Goal: Information Seeking & Learning: Learn about a topic

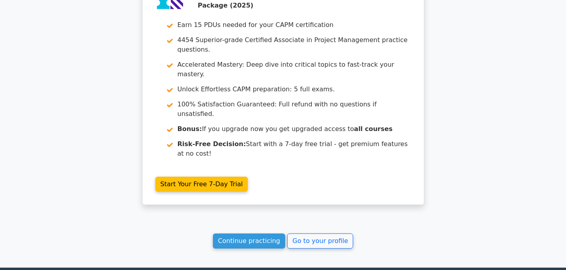
scroll to position [1490, 0]
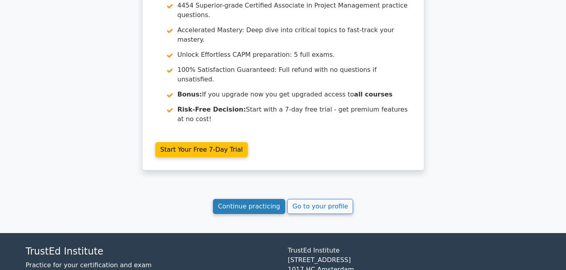
click at [246, 199] on link "Continue practicing" at bounding box center [249, 206] width 73 height 15
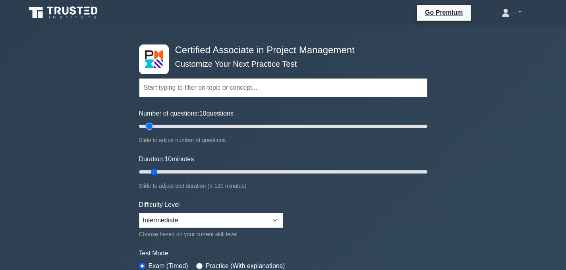
type input "15"
click at [155, 126] on input "Number of questions: 10 questions" at bounding box center [283, 127] width 288 height 10
click at [159, 170] on input "Duration: 10 minutes" at bounding box center [283, 172] width 288 height 10
type input "15"
click at [161, 172] on input "Duration: 10 minutes" at bounding box center [283, 172] width 288 height 10
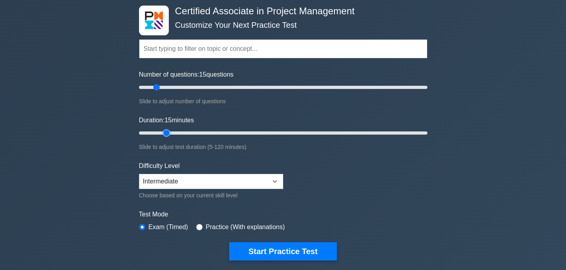
scroll to position [45, 0]
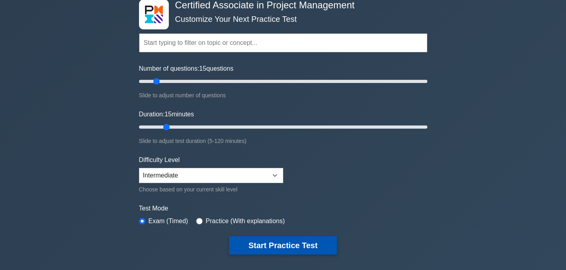
click at [239, 245] on button "Start Practice Test" at bounding box center [282, 245] width 107 height 18
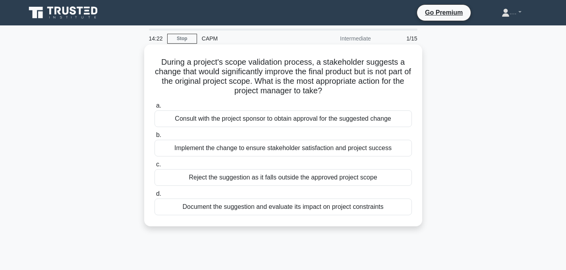
click at [271, 207] on div "Document the suggestion and evaluate its impact on project constraints" at bounding box center [283, 207] width 257 height 17
click at [155, 197] on input "d. Document the suggestion and evaluate its impact on project constraints" at bounding box center [155, 193] width 0 height 5
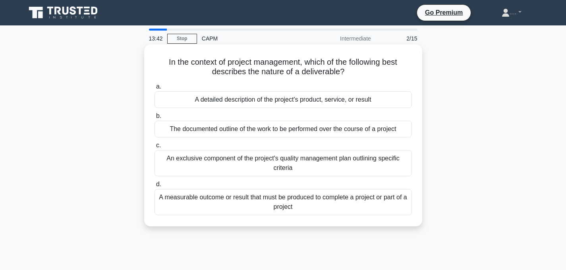
click at [302, 104] on div "A detailed description of the project's product, service, or result" at bounding box center [283, 99] width 257 height 17
click at [155, 89] on input "a. A detailed description of the project's product, service, or result" at bounding box center [155, 86] width 0 height 5
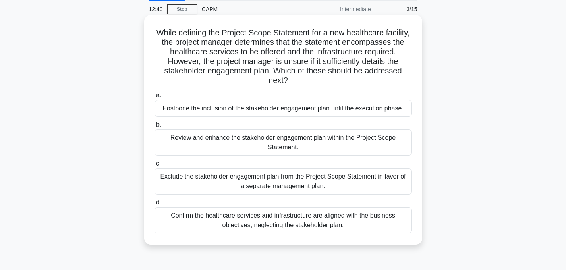
scroll to position [31, 0]
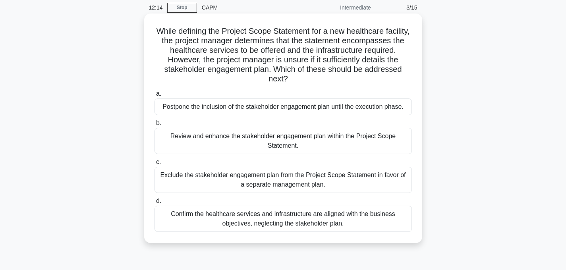
click at [165, 143] on div "Review and enhance the stakeholder engagement plan within the Project Scope Sta…" at bounding box center [283, 141] width 257 height 26
click at [155, 126] on input "b. Review and enhance the stakeholder engagement plan within the Project Scope …" at bounding box center [155, 123] width 0 height 5
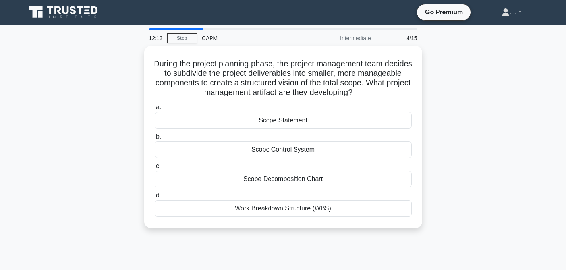
scroll to position [0, 0]
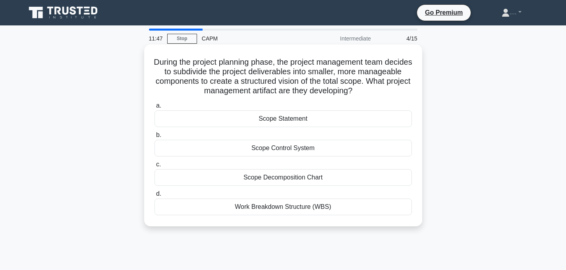
click at [259, 207] on div "Work Breakdown Structure (WBS)" at bounding box center [283, 207] width 257 height 17
click at [155, 197] on input "d. Work Breakdown Structure (WBS)" at bounding box center [155, 193] width 0 height 5
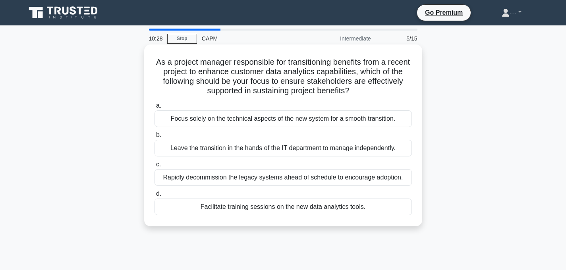
click at [203, 211] on div "Facilitate training sessions on the new data analytics tools." at bounding box center [283, 207] width 257 height 17
click at [155, 197] on input "d. Facilitate training sessions on the new data analytics tools." at bounding box center [155, 193] width 0 height 5
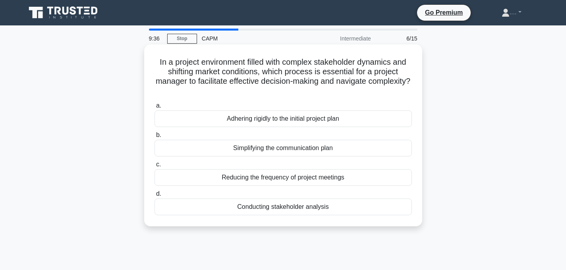
click at [281, 121] on div "Adhering rigidly to the initial project plan" at bounding box center [283, 118] width 257 height 17
click at [155, 108] on input "a. Adhering rigidly to the initial project plan" at bounding box center [155, 105] width 0 height 5
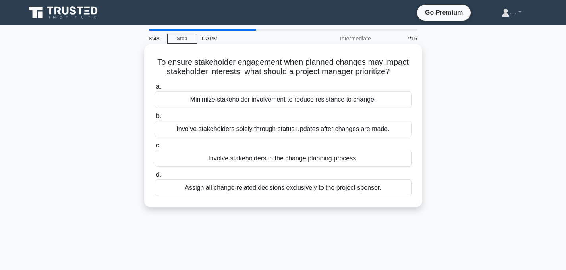
click at [250, 160] on div "Involve stakeholders in the change planning process." at bounding box center [283, 158] width 257 height 17
click at [155, 148] on input "c. Involve stakeholders in the change planning process." at bounding box center [155, 145] width 0 height 5
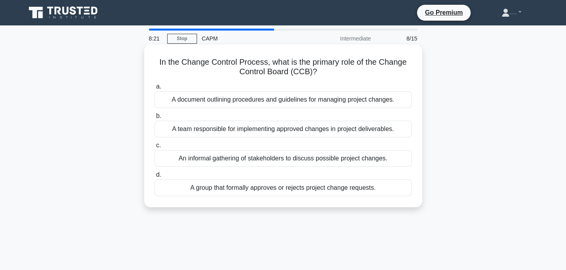
click at [257, 195] on div "A group that formally approves or rejects project change requests." at bounding box center [283, 188] width 257 height 17
click at [155, 178] on input "d. A group that formally approves or rejects project change requests." at bounding box center [155, 174] width 0 height 5
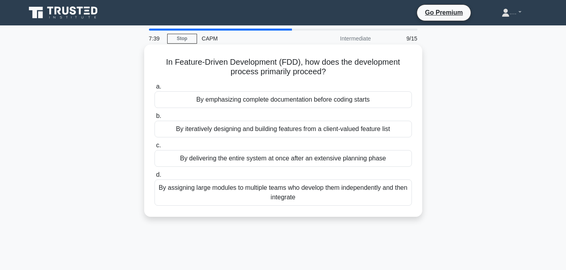
click at [284, 80] on div "a. By emphasizing complete documentation before coding starts b. By iteratively…" at bounding box center [283, 143] width 267 height 127
click at [268, 131] on div "By iteratively designing and building features from a client-valued feature list" at bounding box center [283, 129] width 257 height 17
click at [155, 119] on input "b. By iteratively designing and building features from a client-valued feature …" at bounding box center [155, 116] width 0 height 5
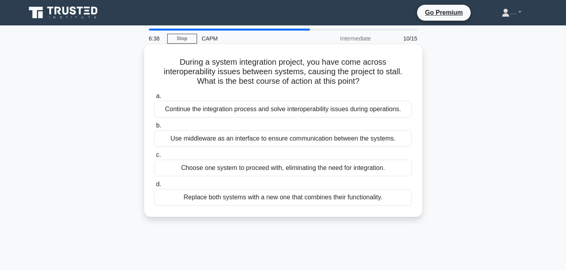
click at [260, 137] on div "Use middleware as an interface to ensure communication between the systems." at bounding box center [283, 138] width 257 height 17
click at [155, 128] on input "b. Use middleware as an interface to ensure communication between the systems." at bounding box center [155, 125] width 0 height 5
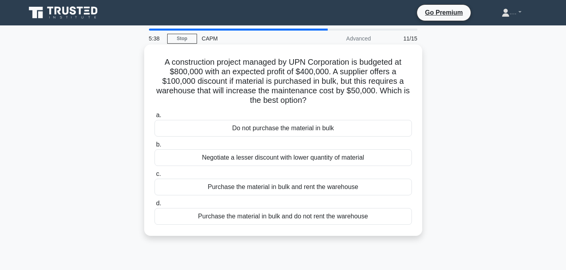
click at [285, 190] on div "Purchase the material in bulk and rent the warehouse" at bounding box center [283, 187] width 257 height 17
click at [155, 177] on input "c. Purchase the material in bulk and rent the warehouse" at bounding box center [155, 174] width 0 height 5
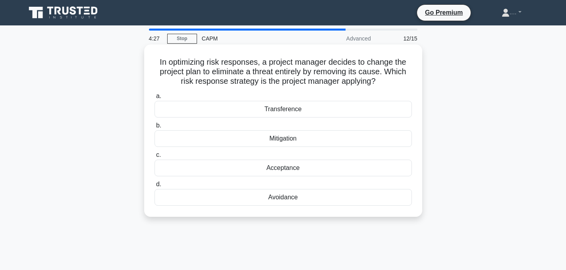
click at [267, 145] on div "Mitigation" at bounding box center [283, 138] width 257 height 17
click at [155, 128] on input "b. Mitigation" at bounding box center [155, 125] width 0 height 5
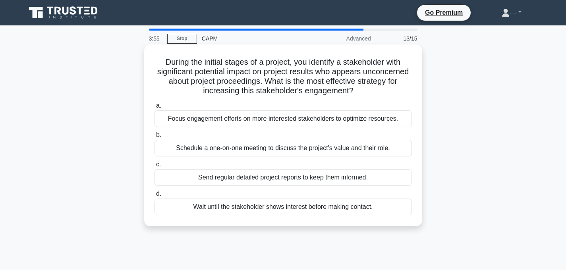
click at [239, 147] on div "Schedule a one-on-one meeting to discuss the project's value and their role." at bounding box center [283, 148] width 257 height 17
click at [155, 138] on input "b. Schedule a one-on-one meeting to discuss the project's value and their role." at bounding box center [155, 135] width 0 height 5
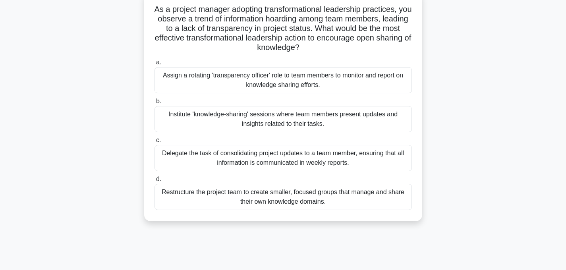
scroll to position [58, 0]
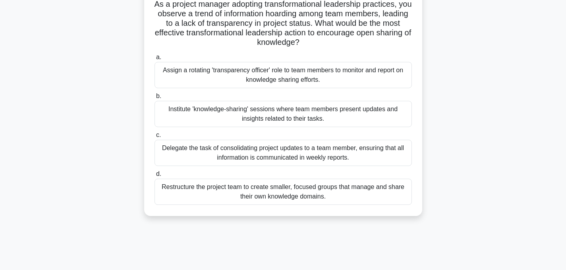
click at [396, 118] on div "Institute 'knowledge-sharing' sessions where team members present updates and i…" at bounding box center [283, 114] width 257 height 26
click at [155, 99] on input "b. Institute 'knowledge-sharing' sessions where team members present updates an…" at bounding box center [155, 96] width 0 height 5
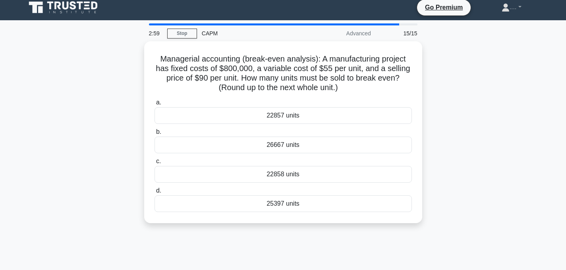
scroll to position [0, 0]
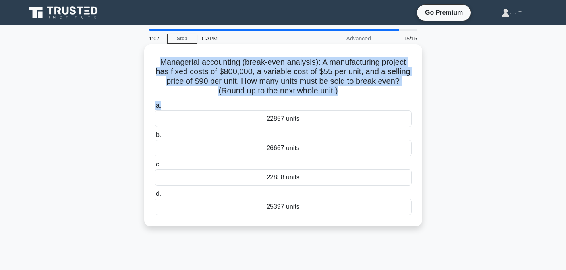
drag, startPoint x: 161, startPoint y: 58, endPoint x: 325, endPoint y: 98, distance: 168.3
click at [325, 99] on div "Managerial accounting (break-even analysis): A manufacturing project has fixed …" at bounding box center [283, 136] width 272 height 176
copy div "Managerial accounting (break-even analysis): A manufacturing project has fixed …"
click at [240, 85] on h5 "Managerial accounting (break-even analysis): A manufacturing project has fixed …" at bounding box center [283, 76] width 259 height 39
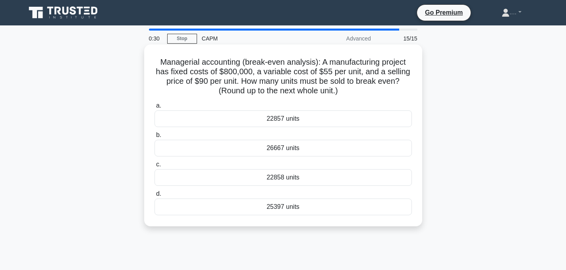
click at [300, 116] on div "22857 units" at bounding box center [283, 118] width 257 height 17
click at [155, 108] on input "a. 22857 units" at bounding box center [155, 105] width 0 height 5
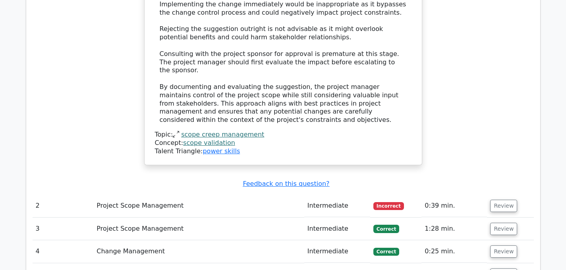
scroll to position [1096, 0]
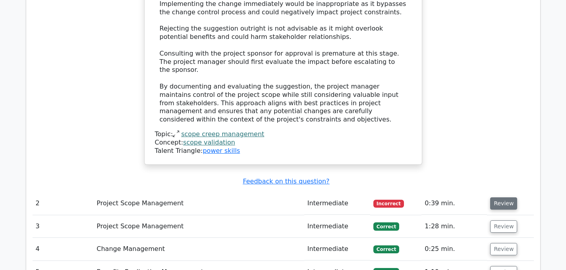
click at [499, 197] on button "Review" at bounding box center [503, 203] width 27 height 12
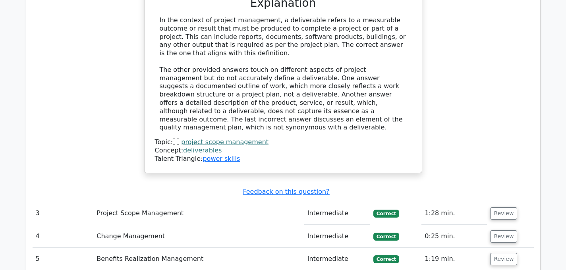
scroll to position [1498, 0]
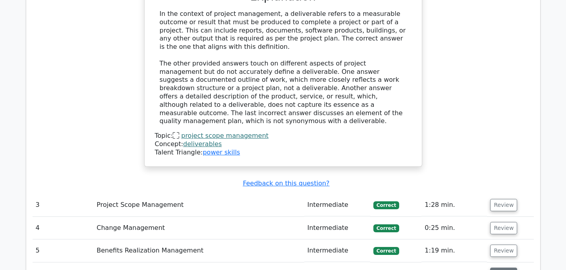
click at [496, 268] on button "Review" at bounding box center [503, 274] width 27 height 12
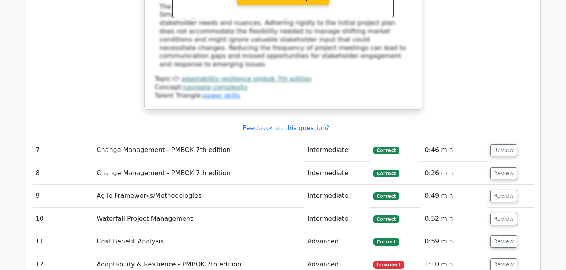
scroll to position [2040, 0]
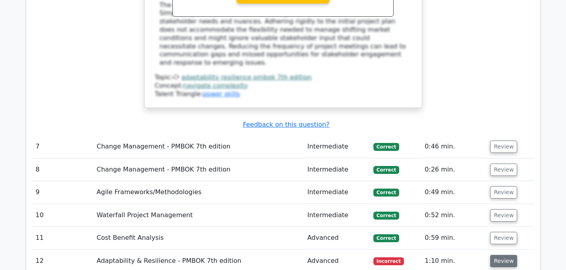
click at [504, 255] on button "Review" at bounding box center [503, 261] width 27 height 12
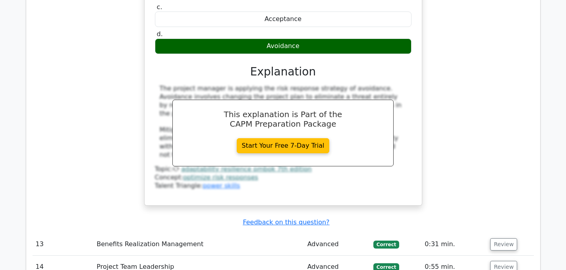
scroll to position [2420, 0]
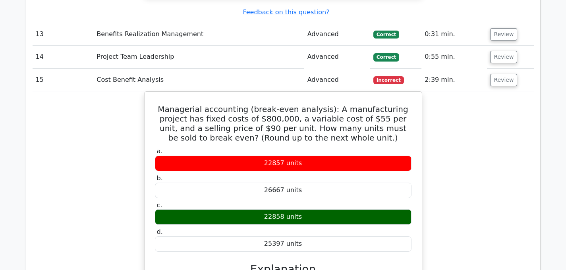
scroll to position [2629, 0]
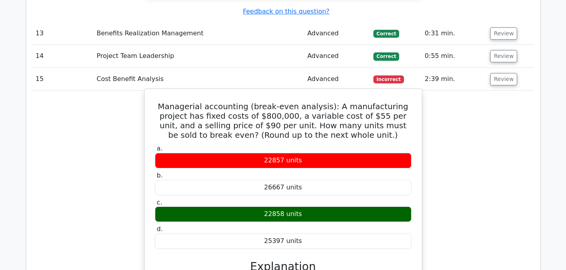
click at [296, 102] on h5 "Managerial accounting (break-even analysis): A manufacturing project has fixed …" at bounding box center [283, 121] width 258 height 38
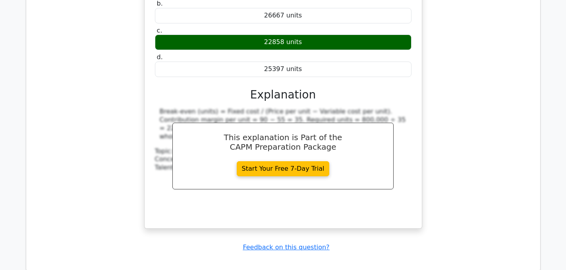
scroll to position [2786, 0]
